Goal: Task Accomplishment & Management: Use online tool/utility

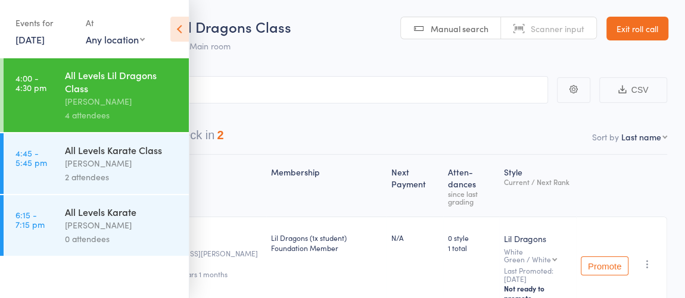
click at [644, 31] on link "Exit roll call" at bounding box center [637, 29] width 62 height 24
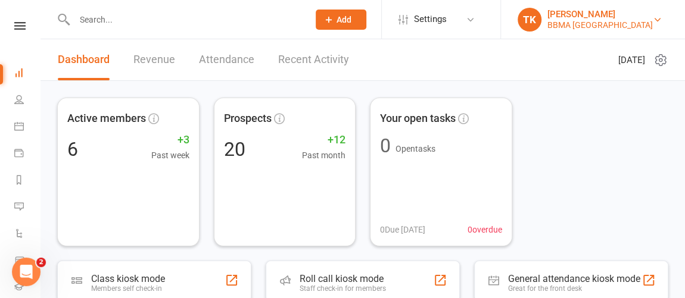
click at [630, 24] on link "TK [PERSON_NAME] BBMA [GEOGRAPHIC_DATA]" at bounding box center [591, 20] width 148 height 24
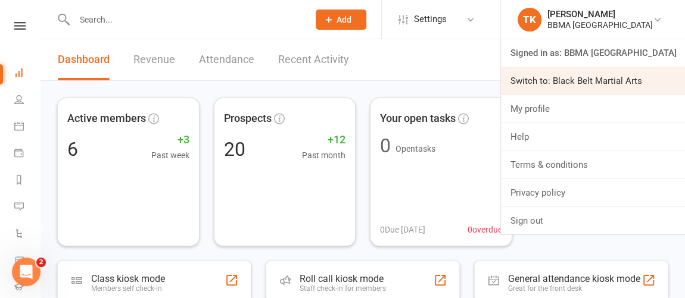
click at [587, 76] on link "Switch to: Black Belt Martial Arts" at bounding box center [593, 80] width 184 height 27
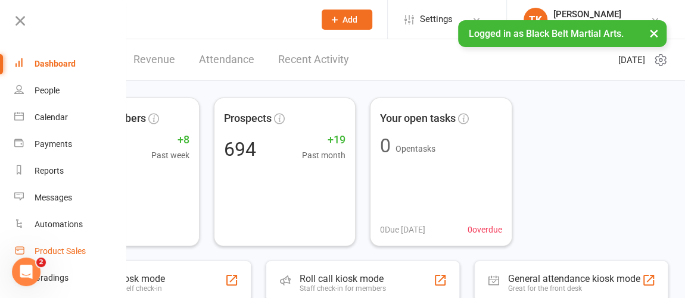
click at [79, 251] on div "Product Sales" at bounding box center [60, 252] width 51 height 10
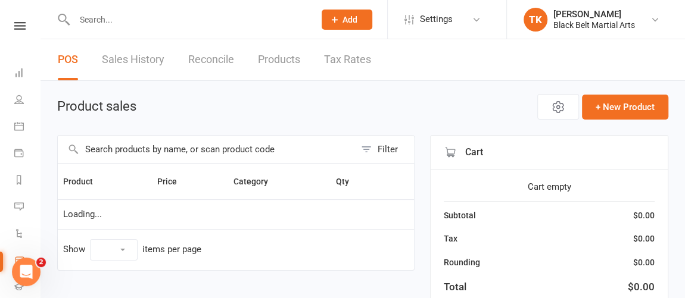
select select "10"
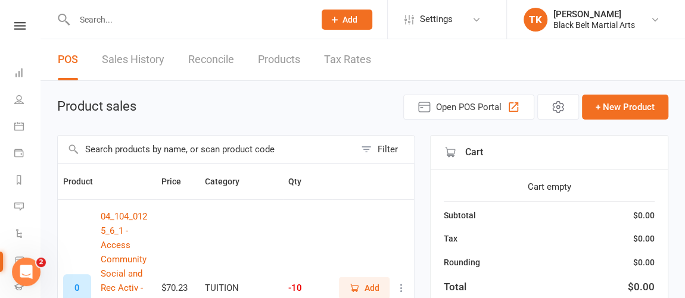
click at [161, 146] on input "text" at bounding box center [206, 149] width 297 height 27
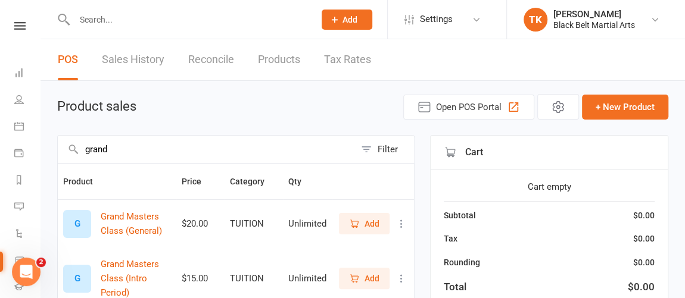
type input "grand"
click at [342, 220] on button "Add" at bounding box center [364, 223] width 51 height 21
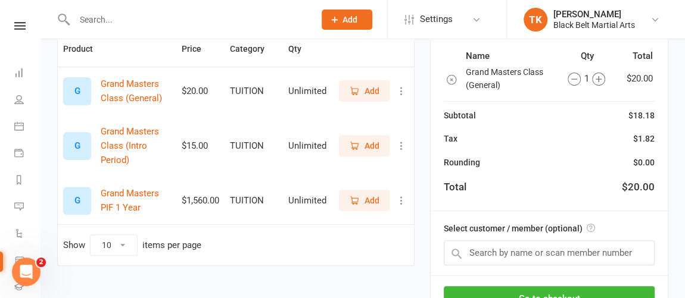
scroll to position [135, 0]
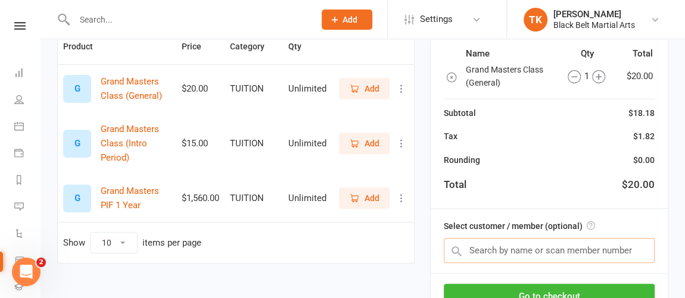
click at [562, 247] on input "text" at bounding box center [549, 250] width 211 height 25
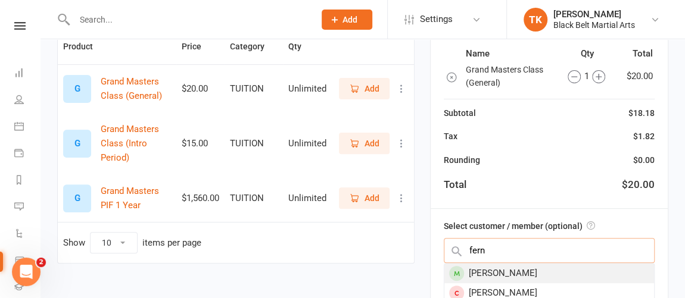
type input "fern"
click at [610, 267] on div "[PERSON_NAME]" at bounding box center [549, 274] width 210 height 20
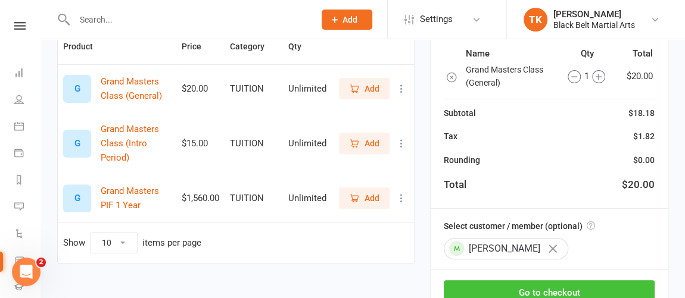
click at [595, 294] on button "Go to checkout" at bounding box center [549, 292] width 211 height 25
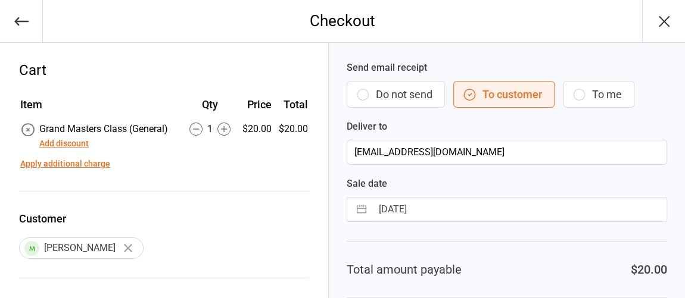
scroll to position [127, 0]
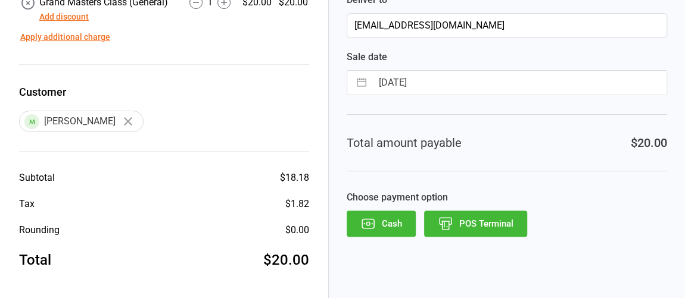
click at [494, 216] on button "POS Terminal" at bounding box center [475, 224] width 103 height 26
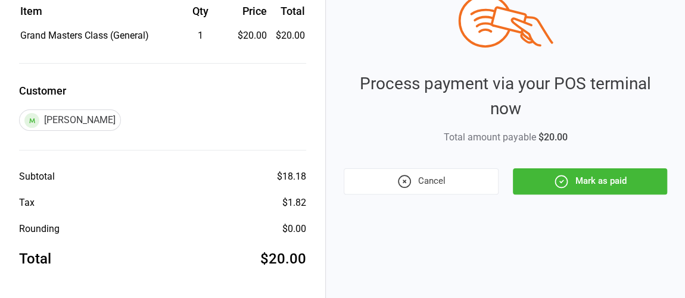
scroll to position [92, 0]
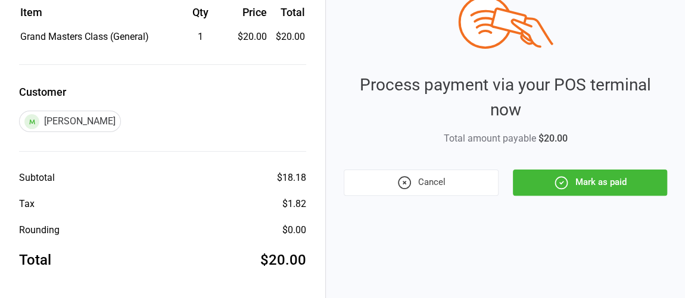
click at [632, 182] on button "Mark as paid" at bounding box center [590, 183] width 154 height 26
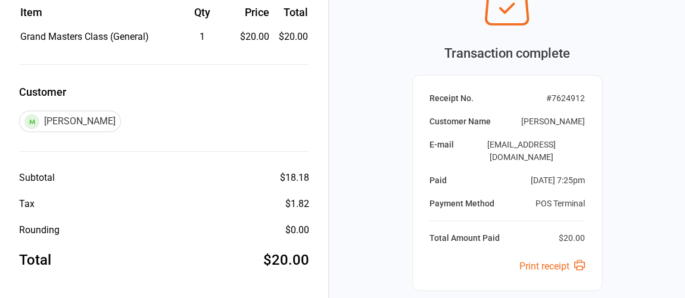
scroll to position [0, 0]
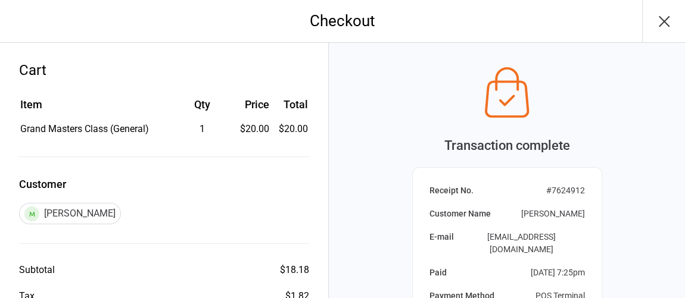
click at [660, 20] on icon "button" at bounding box center [663, 21] width 19 height 19
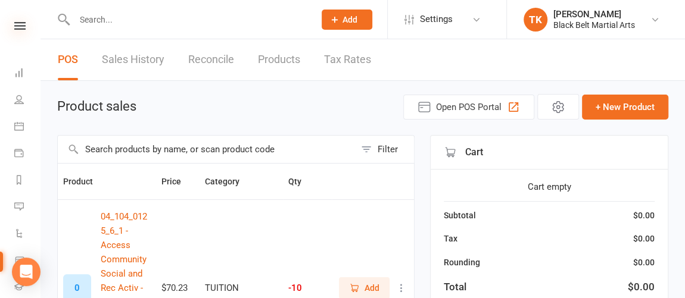
click at [14, 27] on icon at bounding box center [19, 26] width 11 height 8
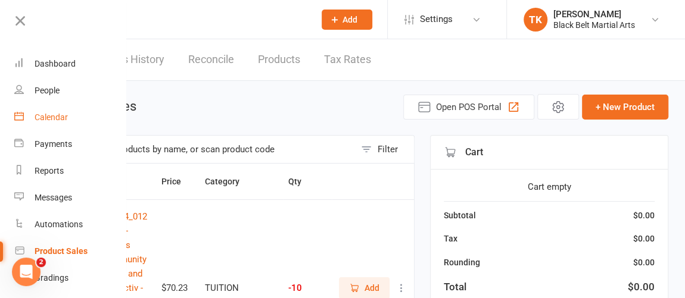
click at [60, 123] on link "Calendar" at bounding box center [70, 117] width 113 height 27
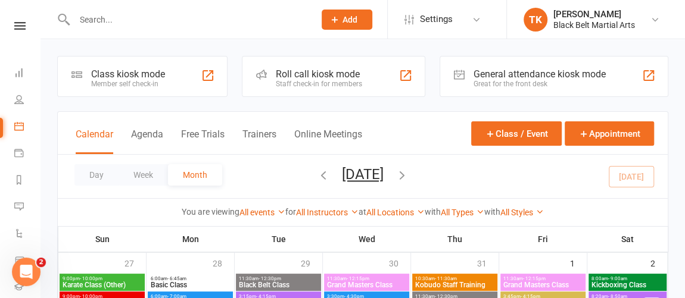
click at [351, 80] on div "Staff check-in for members" at bounding box center [319, 84] width 86 height 8
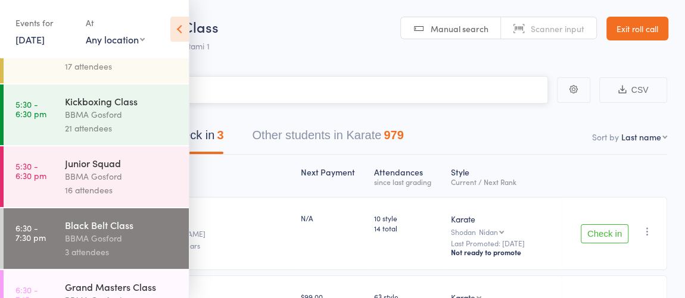
scroll to position [447, 0]
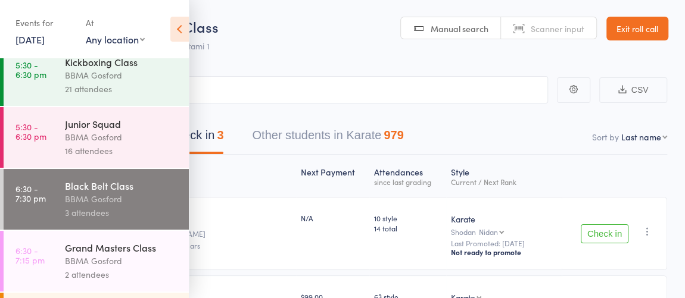
click at [186, 27] on icon at bounding box center [179, 29] width 18 height 25
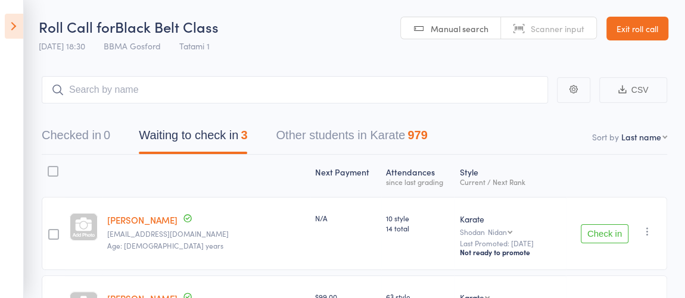
click at [613, 236] on button "Check in" at bounding box center [605, 233] width 48 height 19
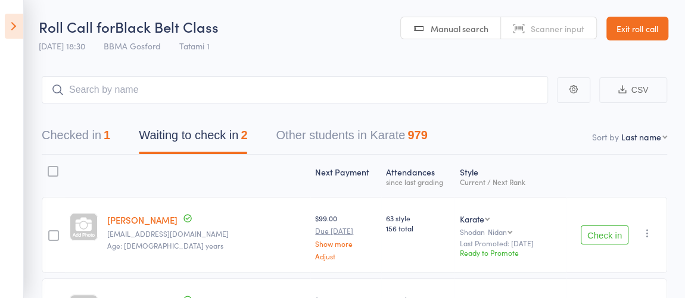
click at [594, 237] on button "Check in" at bounding box center [605, 235] width 48 height 19
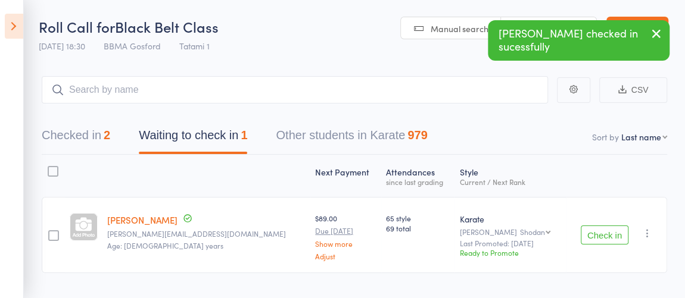
click at [594, 237] on button "Check in" at bounding box center [605, 235] width 48 height 19
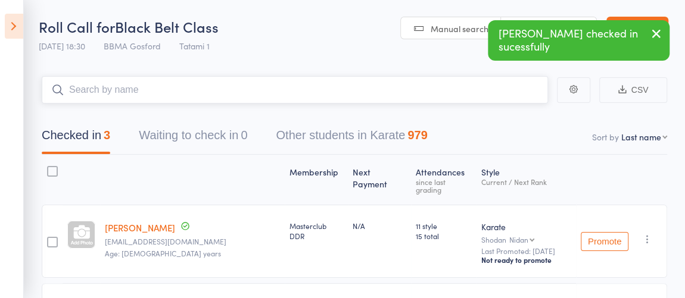
click at [307, 102] on input "search" at bounding box center [295, 89] width 506 height 27
type input "[PERSON_NAME]"
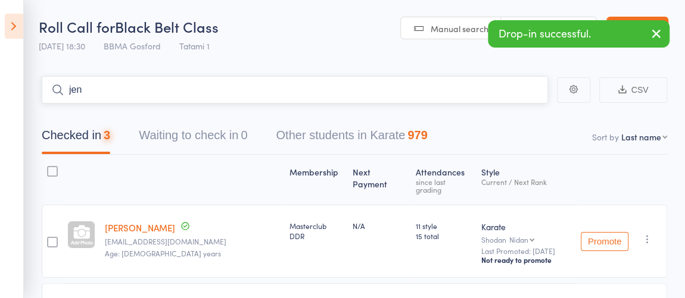
type input "[PERSON_NAME]"
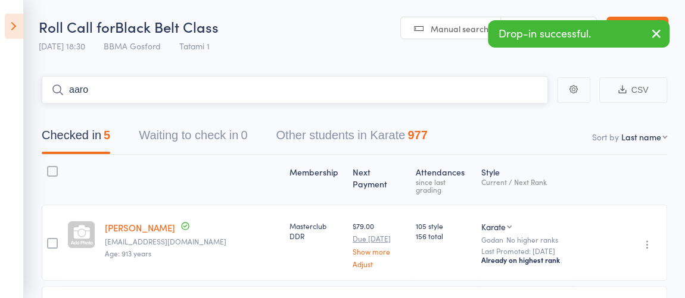
type input "[PERSON_NAME]"
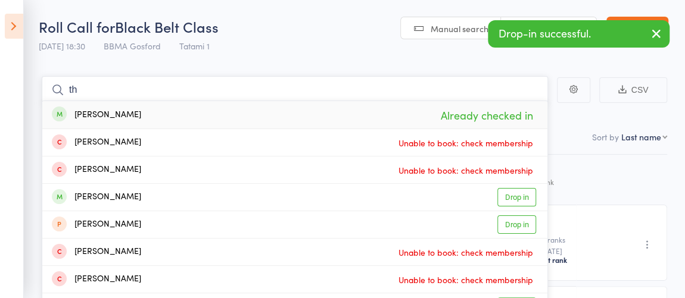
type input "t"
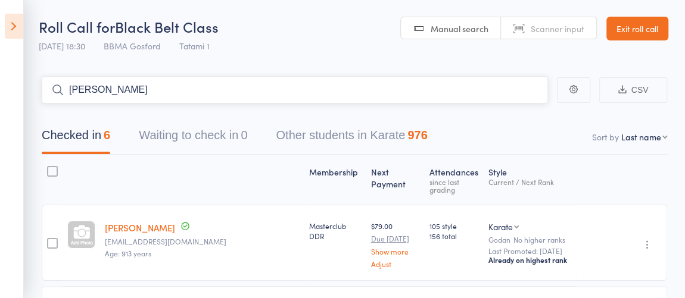
type input "[PERSON_NAME]"
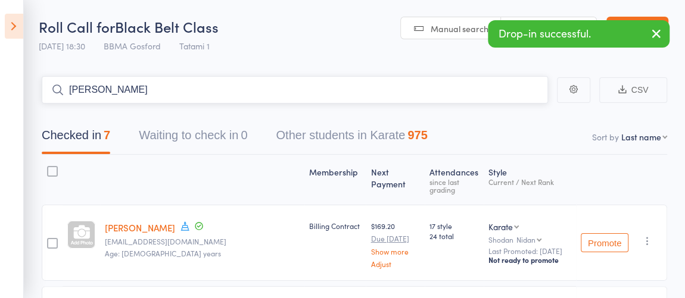
type input "[PERSON_NAME]"
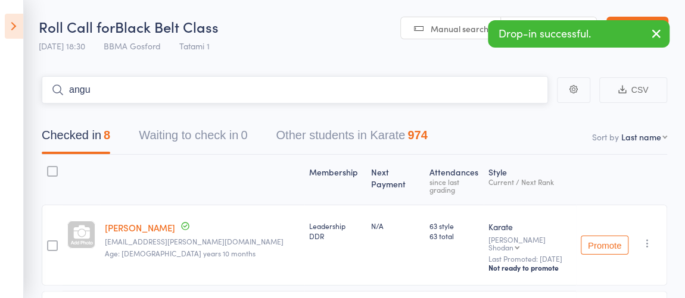
type input "angus"
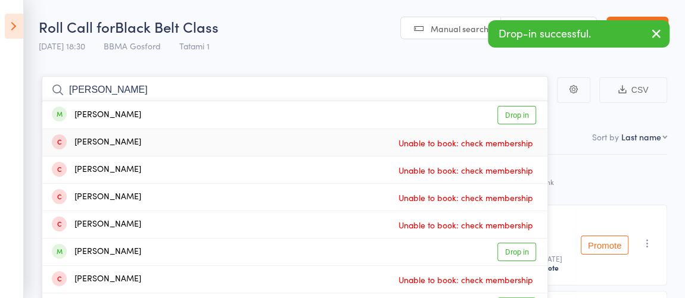
type input "[PERSON_NAME]"
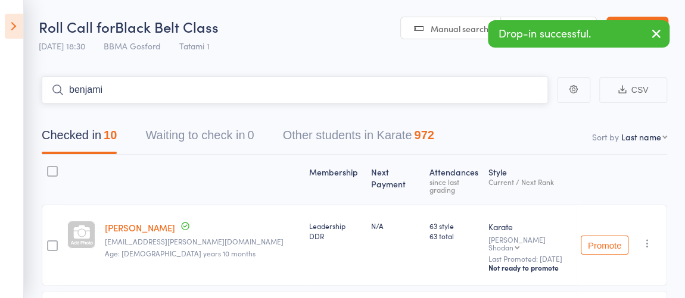
type input "[PERSON_NAME]"
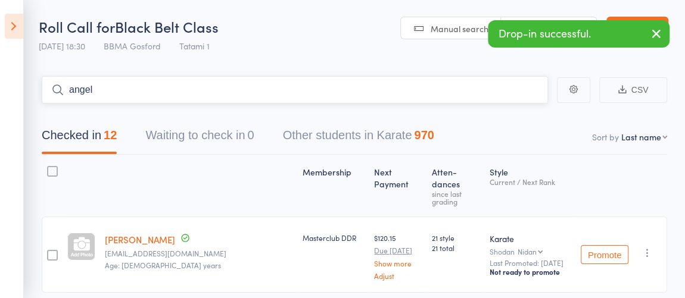
type input "[PERSON_NAME]"
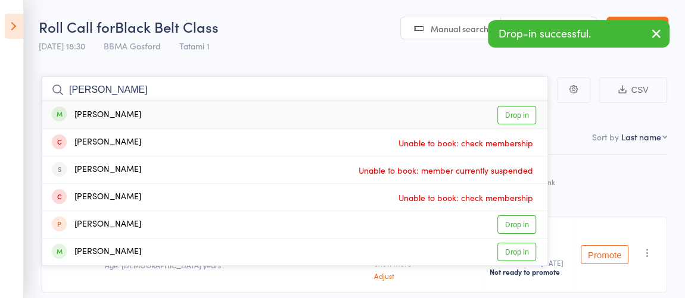
type input "[PERSON_NAME]"
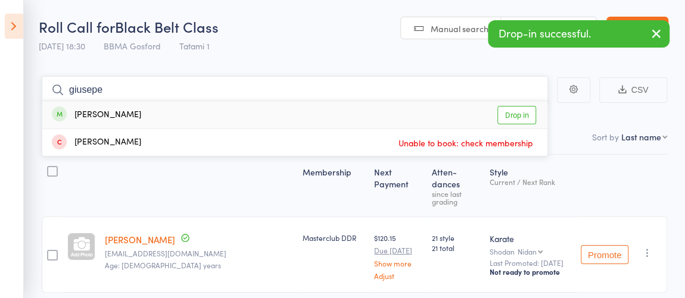
type input "giusep"
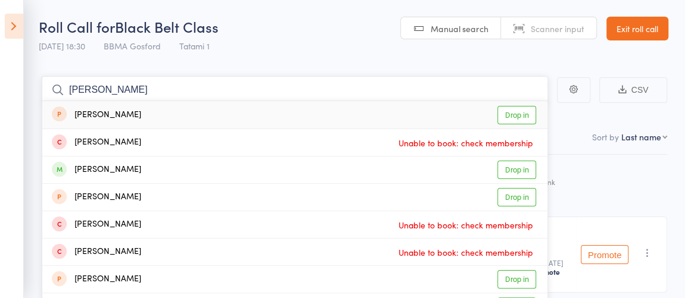
type input "[PERSON_NAME]"
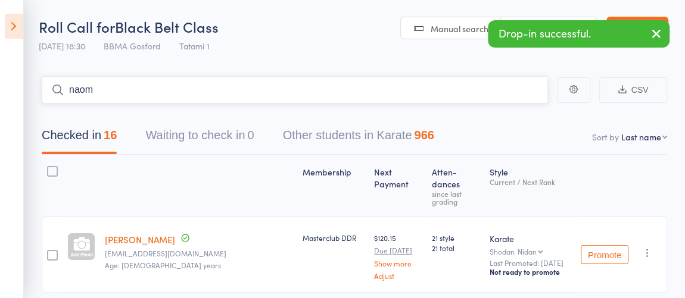
type input "[PERSON_NAME]"
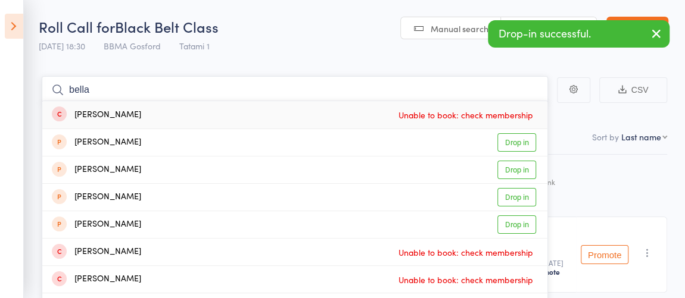
type input "bella f"
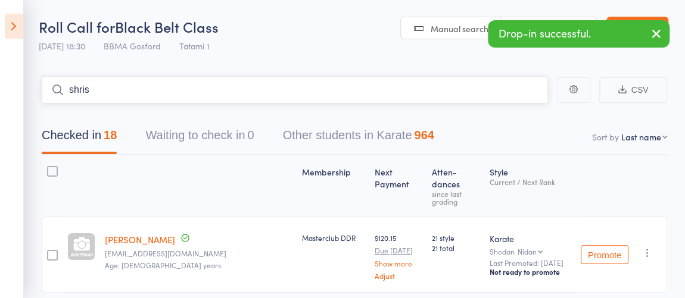
type input "[PERSON_NAME]"
type input "[GEOGRAPHIC_DATA]"
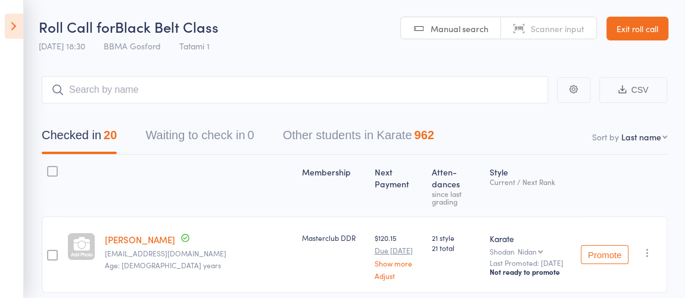
click at [7, 15] on icon at bounding box center [14, 26] width 18 height 25
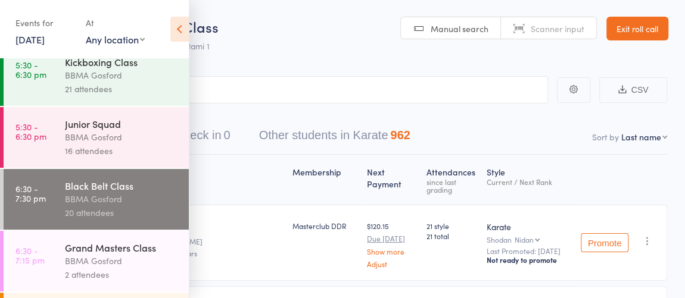
click at [103, 251] on div "Grand Masters Class" at bounding box center [122, 247] width 114 height 13
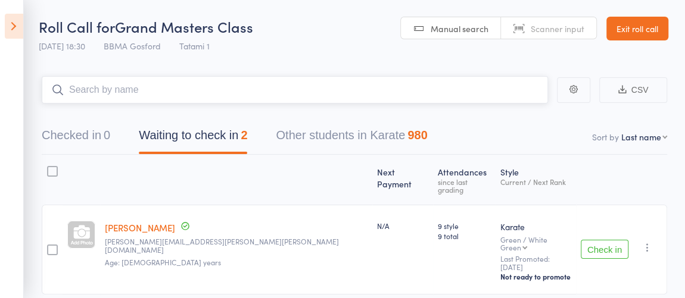
click at [227, 95] on input "search" at bounding box center [295, 89] width 506 height 27
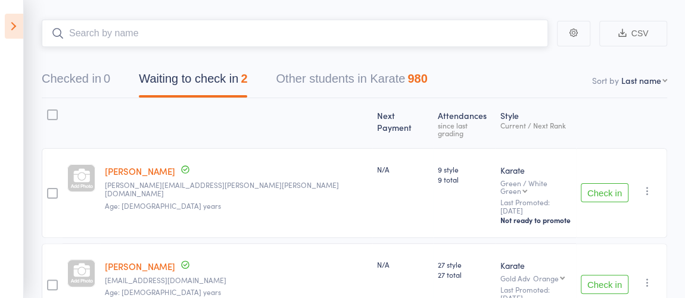
scroll to position [93, 0]
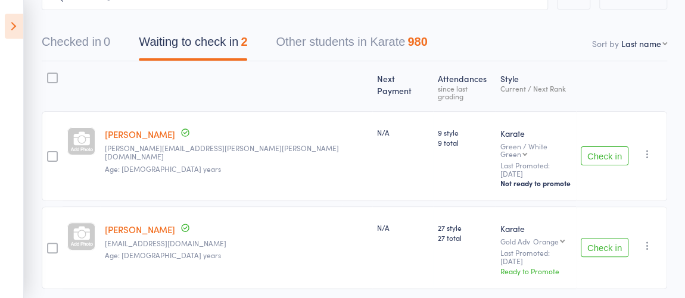
click at [602, 238] on button "Check in" at bounding box center [605, 247] width 48 height 19
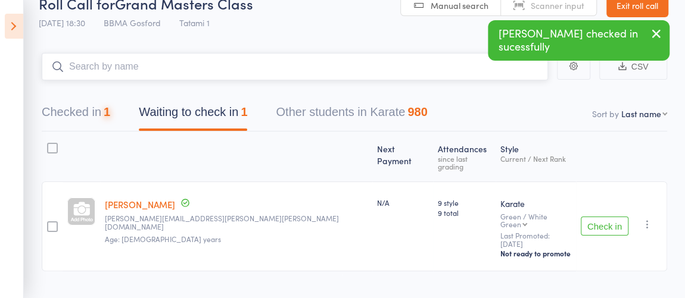
click at [248, 73] on input "search" at bounding box center [295, 66] width 506 height 27
type input "fern"
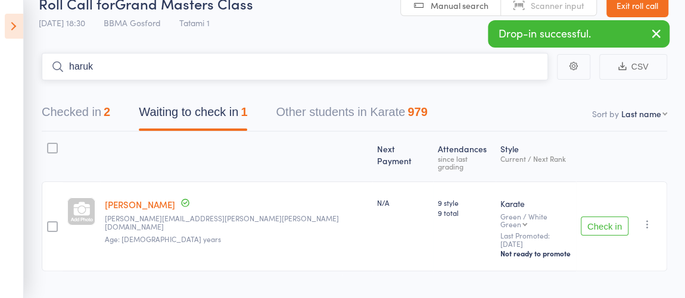
type input "[PERSON_NAME]"
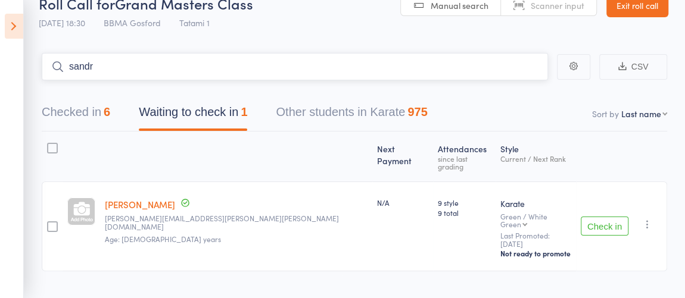
type input "[PERSON_NAME]"
click at [10, 26] on icon at bounding box center [14, 26] width 18 height 25
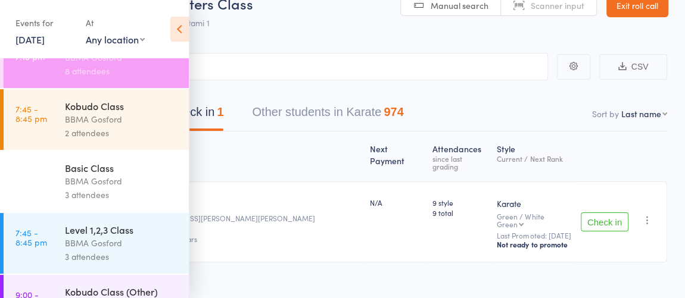
scroll to position [648, 0]
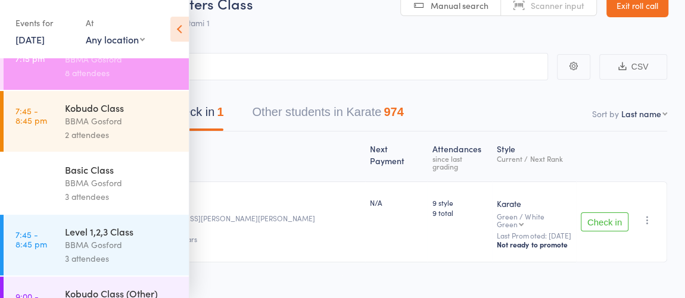
click at [124, 185] on div "BBMA Gosford" at bounding box center [122, 183] width 114 height 14
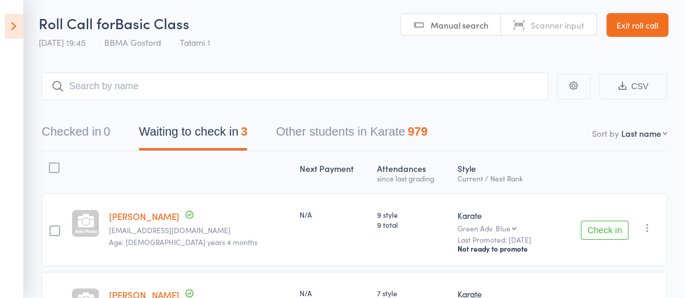
scroll to position [11, 0]
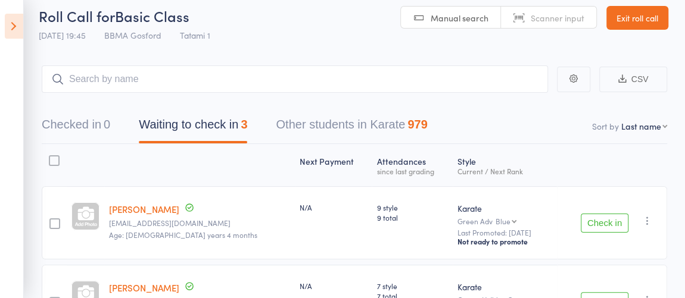
click at [600, 220] on button "Check in" at bounding box center [605, 223] width 48 height 19
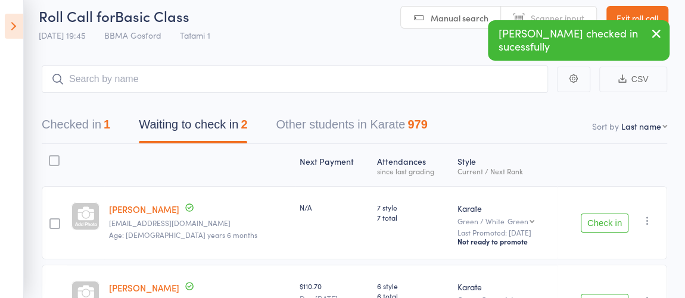
click at [601, 220] on button "Check in" at bounding box center [605, 223] width 48 height 19
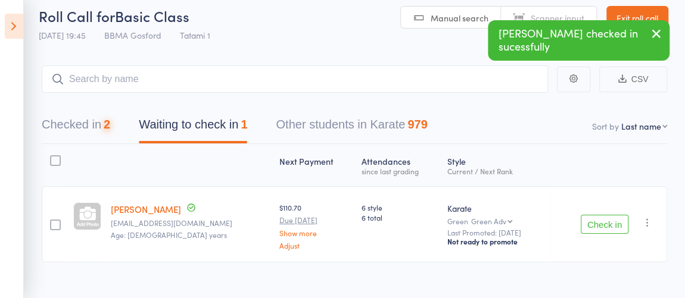
click at [601, 220] on button "Check in" at bounding box center [605, 224] width 48 height 19
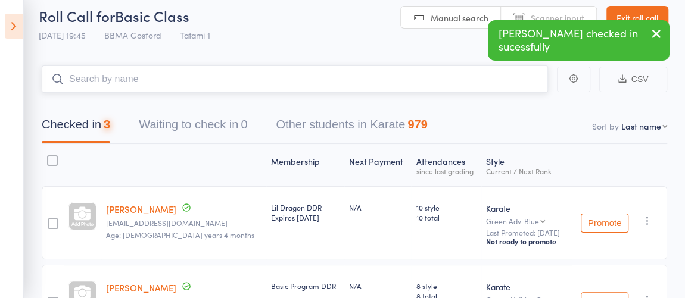
click at [192, 81] on input "search" at bounding box center [295, 78] width 506 height 27
type input "[PERSON_NAME]"
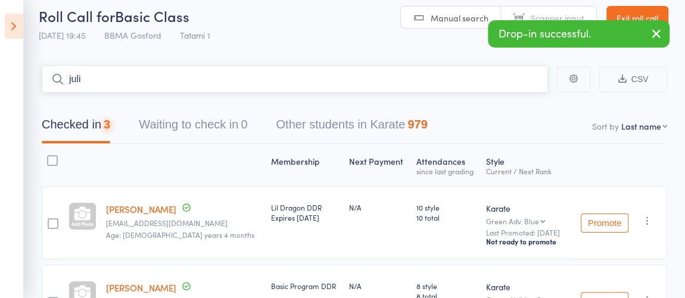
type input "[PERSON_NAME]"
click at [11, 27] on icon at bounding box center [14, 26] width 18 height 25
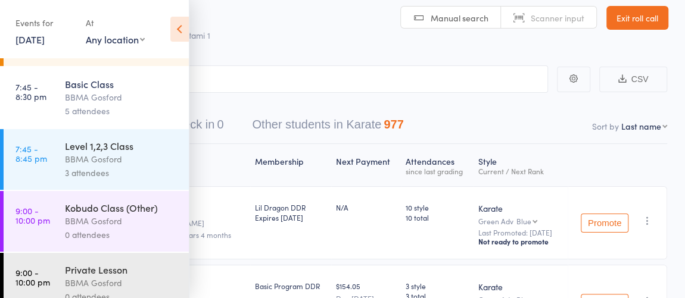
scroll to position [724, 0]
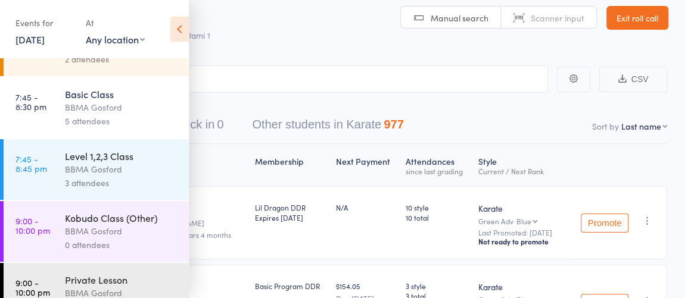
click at [123, 176] on div "BBMA Gosford" at bounding box center [122, 170] width 114 height 14
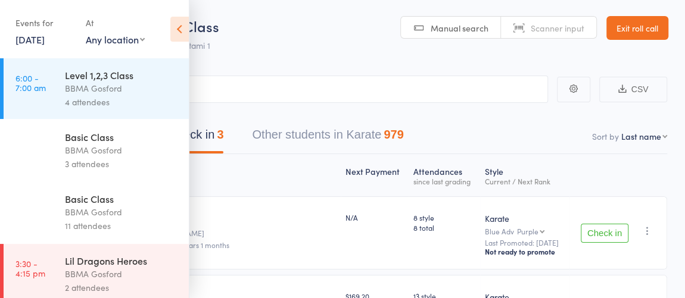
click at [179, 24] on icon at bounding box center [179, 29] width 18 height 25
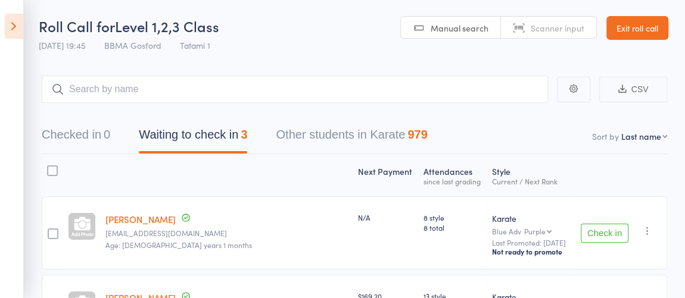
click at [606, 232] on button "Check in" at bounding box center [605, 233] width 48 height 19
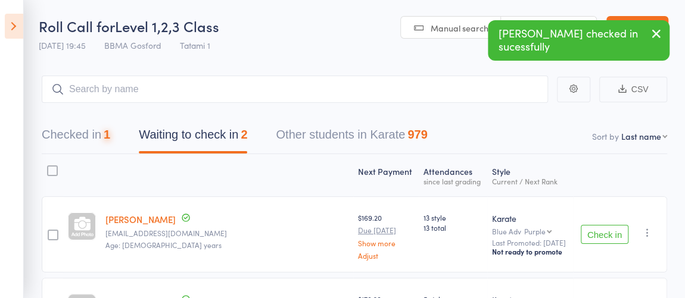
click at [606, 232] on button "Check in" at bounding box center [605, 234] width 48 height 19
click at [372, 93] on input "search" at bounding box center [295, 89] width 506 height 27
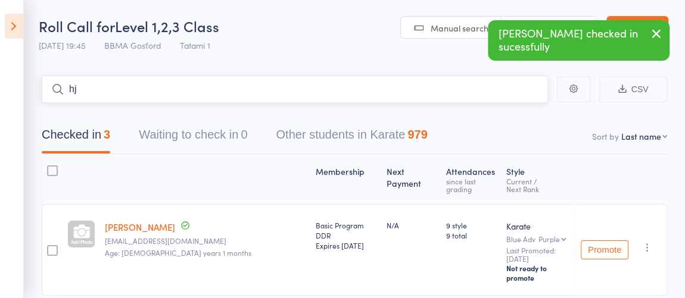
type input "h"
type input "[PERSON_NAME]"
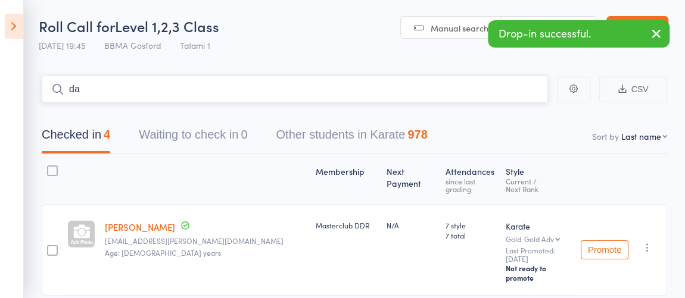
type input "d"
type input "[PERSON_NAME]"
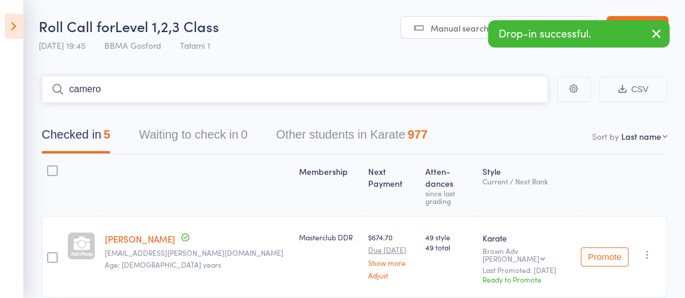
type input "[PERSON_NAME]"
type input "shrv"
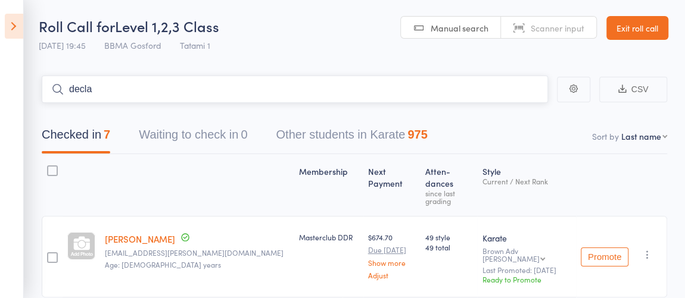
type input "declan"
click at [18, 30] on icon at bounding box center [14, 26] width 18 height 25
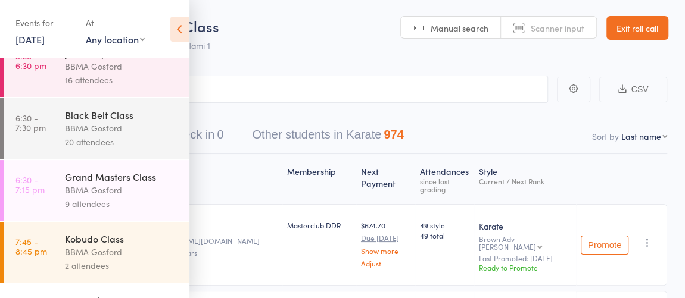
scroll to position [518, 0]
click at [113, 240] on div "Kobudo Class" at bounding box center [122, 238] width 114 height 13
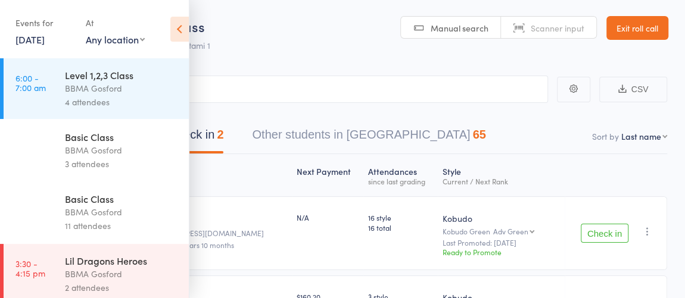
click at [180, 36] on icon at bounding box center [179, 29] width 18 height 25
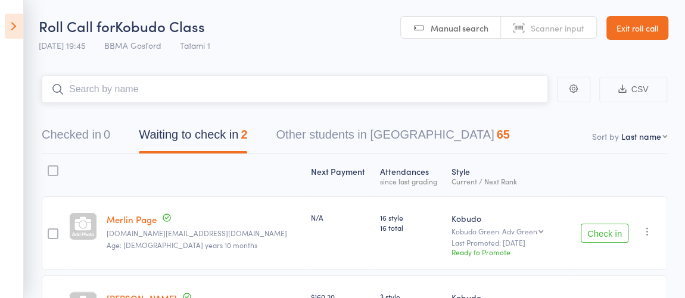
click at [194, 85] on input "search" at bounding box center [295, 89] width 506 height 27
click at [586, 227] on button "Check in" at bounding box center [605, 233] width 48 height 19
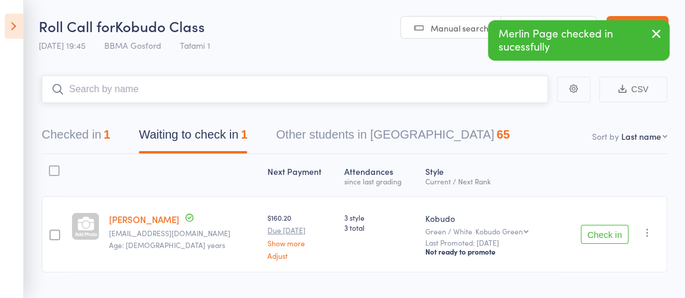
click at [387, 87] on input "search" at bounding box center [295, 89] width 506 height 27
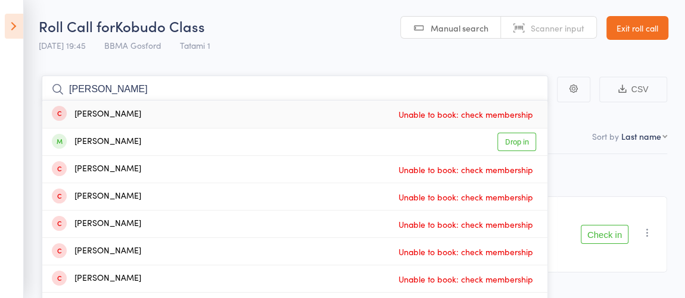
type input "[PERSON_NAME]"
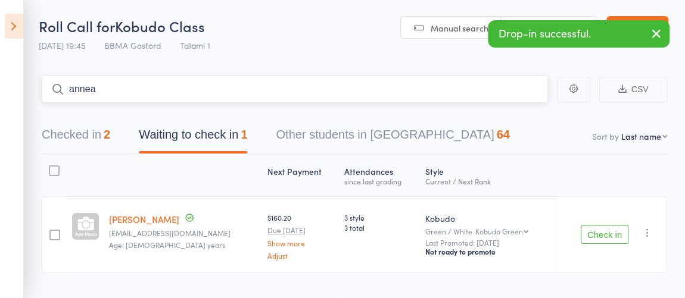
type input "anneal"
type input "j"
type input "[PERSON_NAME]"
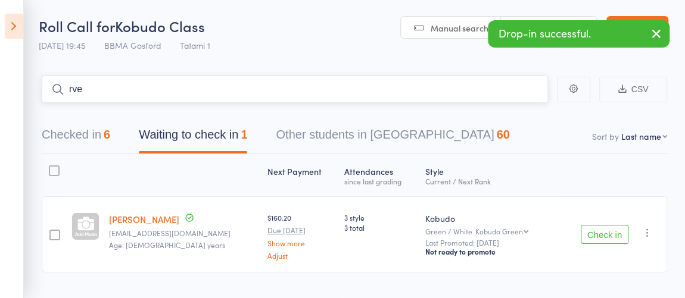
type input "rvey"
type input "ravey"
type input "[PERSON_NAME]"
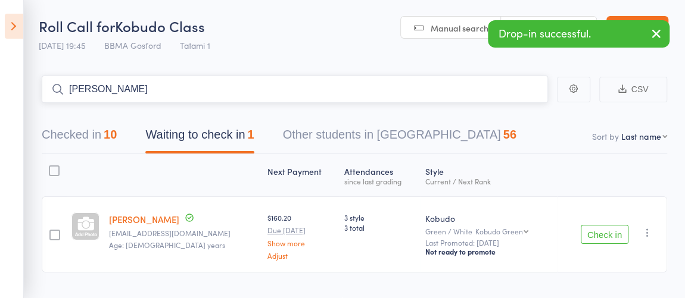
type input "[PERSON_NAME]"
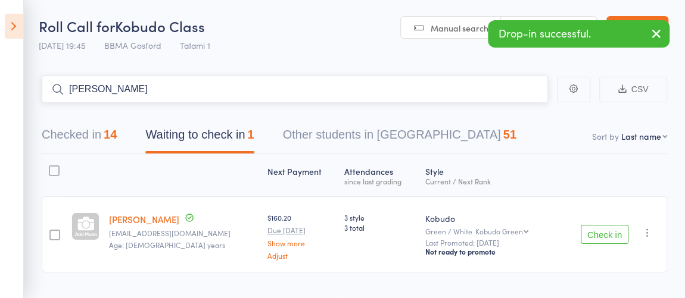
type input "jen kn"
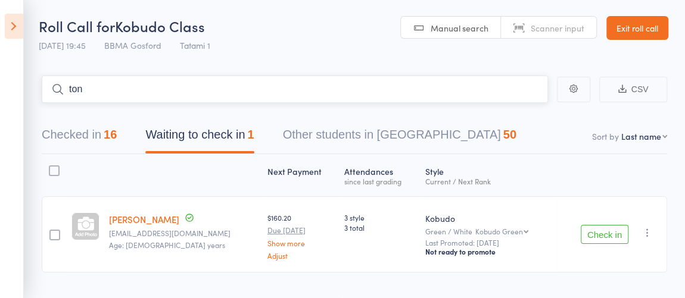
type input "[PERSON_NAME]"
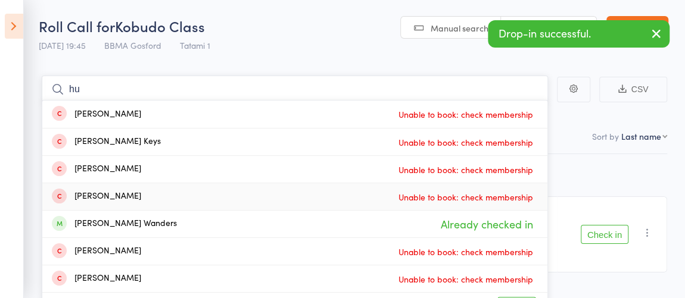
type input "h"
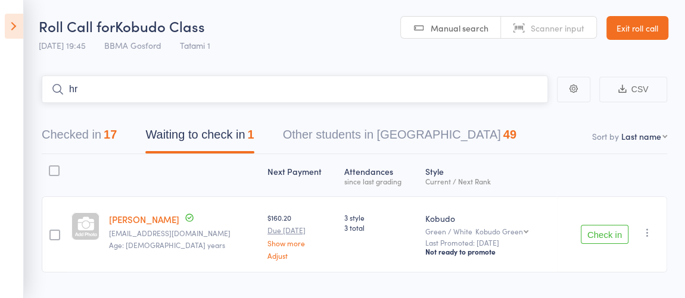
type input "h"
type input "a"
type input "[PERSON_NAME]"
